Goal: Task Accomplishment & Management: Manage account settings

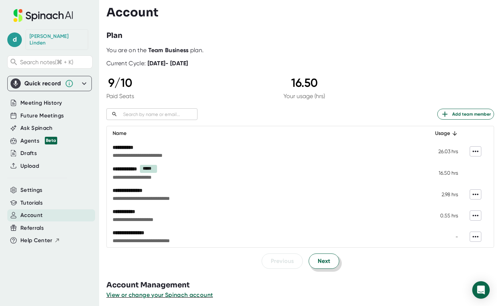
click at [321, 264] on span "Next" at bounding box center [324, 261] width 12 height 9
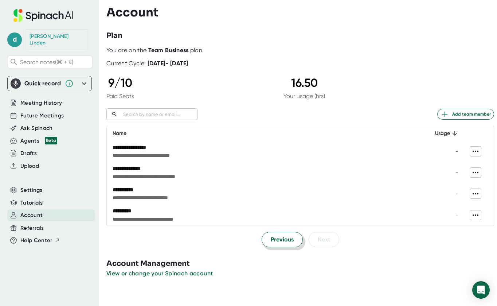
click at [279, 241] on span "Previous" at bounding box center [282, 239] width 23 height 9
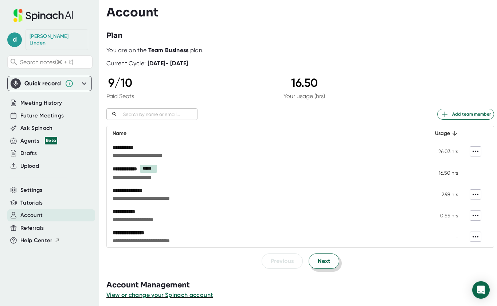
click at [323, 263] on span "Next" at bounding box center [324, 261] width 12 height 9
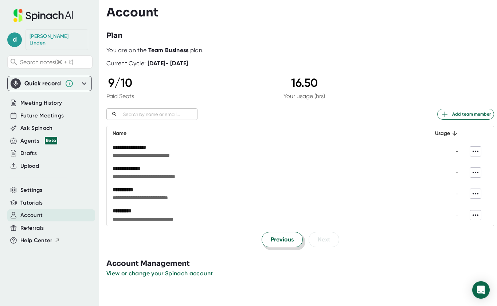
click at [280, 237] on span "Previous" at bounding box center [282, 239] width 23 height 9
